Goal: Information Seeking & Learning: Find specific fact

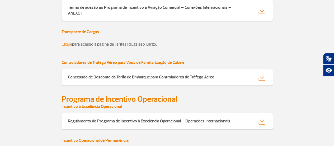
scroll to position [423, 0]
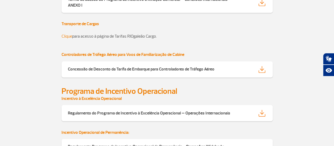
click at [66, 34] on link "Clique" at bounding box center [67, 36] width 11 height 5
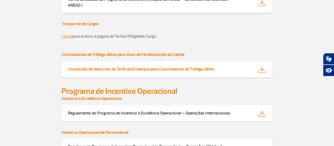
scroll to position [396, 0]
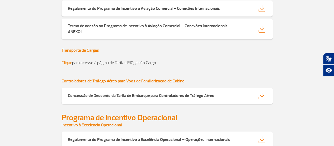
click at [66, 63] on link "Clique" at bounding box center [67, 62] width 11 height 5
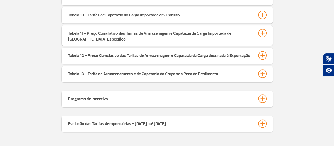
scroll to position [291, 0]
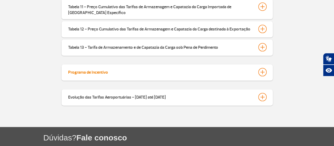
click at [263, 68] on div at bounding box center [262, 72] width 8 height 8
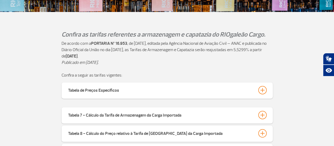
scroll to position [132, 0]
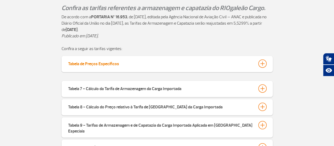
click at [264, 65] on div at bounding box center [262, 63] width 8 height 8
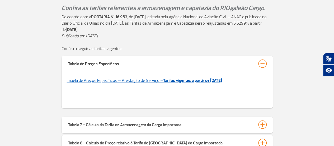
click at [210, 81] on strong "Tarifas vigentes a partir de [DATE]" at bounding box center [192, 80] width 59 height 5
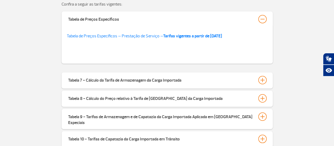
scroll to position [185, 0]
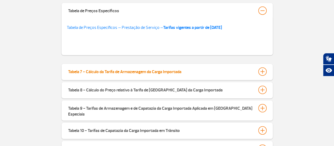
click at [262, 71] on div at bounding box center [262, 71] width 8 height 8
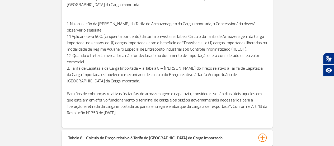
scroll to position [67, 0]
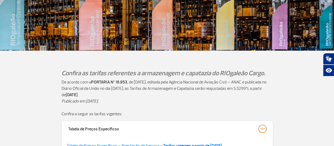
click at [277, 75] on div "Confira as tarifas referentes a armazenagem e capatazia do RIOgaleão Cargo." at bounding box center [167, 72] width 293 height 9
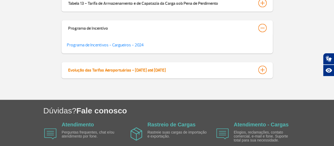
scroll to position [626, 0]
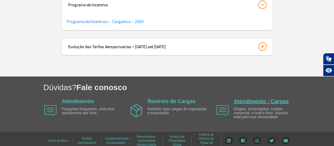
click at [267, 98] on link "Atendimento - Cargas" at bounding box center [261, 101] width 55 height 6
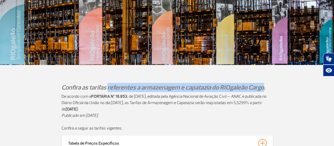
drag, startPoint x: 108, startPoint y: 87, endPoint x: 262, endPoint y: 87, distance: 154.3
click at [262, 87] on p "Confira as tarifas referentes a armazenagem e capatazia do RIOgaleão Cargo." at bounding box center [167, 87] width 211 height 9
copy p "referentes a armazenagem e capatazia do RIOgaleão Cargo"
